Goal: Transaction & Acquisition: Purchase product/service

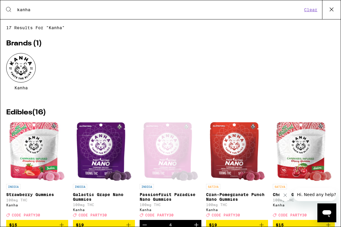
scroll to position [0, 434]
